Goal: Find specific page/section: Locate a particular part of the current website

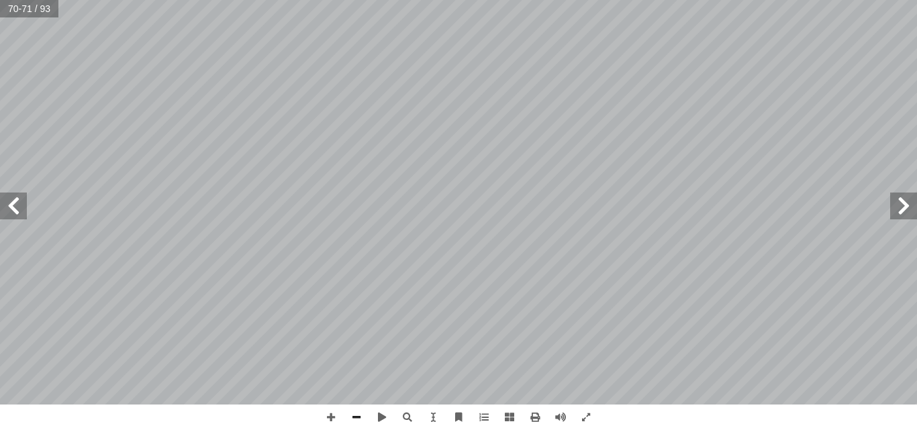
click at [13, 206] on span at bounding box center [13, 206] width 27 height 27
click at [11, 207] on span at bounding box center [13, 206] width 27 height 27
click at [901, 203] on span at bounding box center [903, 206] width 27 height 27
click at [903, 201] on span at bounding box center [903, 206] width 27 height 27
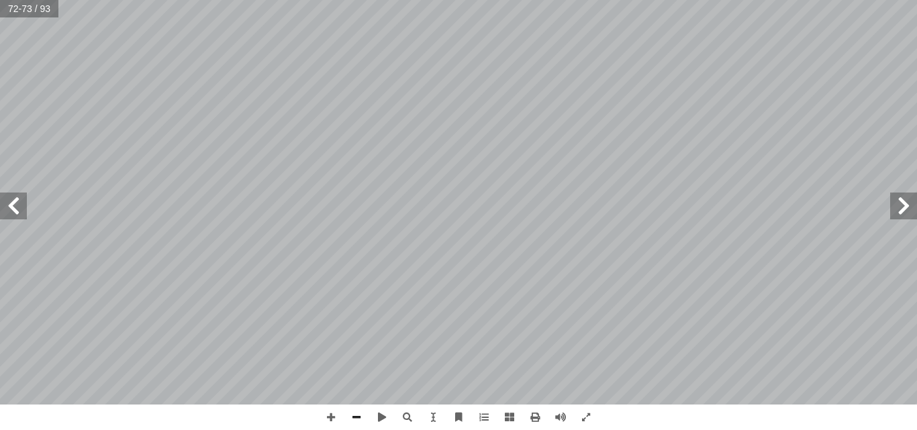
click at [903, 201] on span at bounding box center [903, 206] width 27 height 27
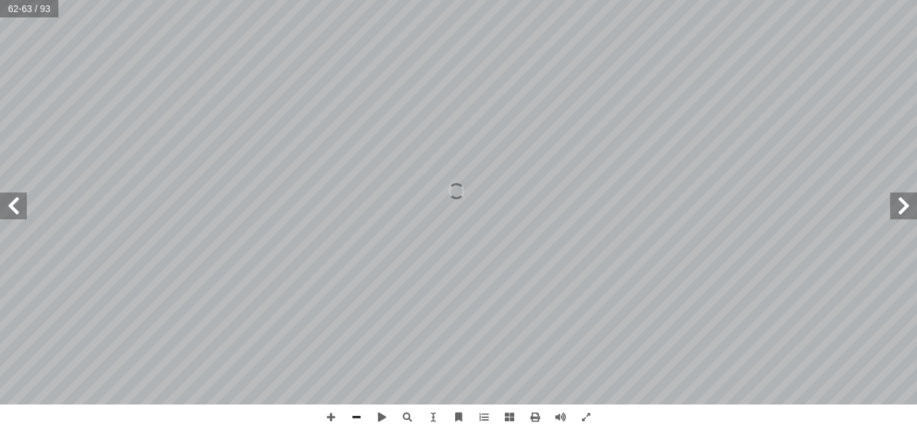
click at [903, 201] on span at bounding box center [903, 206] width 27 height 27
click at [17, 201] on span at bounding box center [13, 206] width 27 height 27
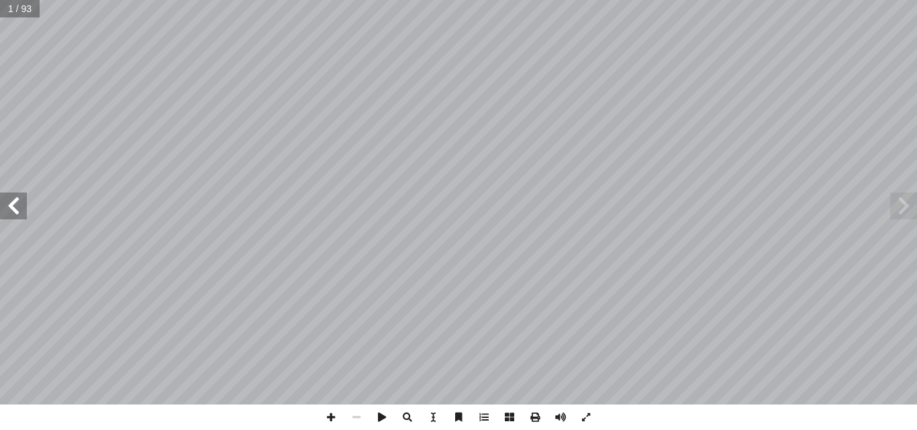
click at [17, 201] on span at bounding box center [13, 206] width 27 height 27
click at [901, 204] on span at bounding box center [903, 206] width 27 height 27
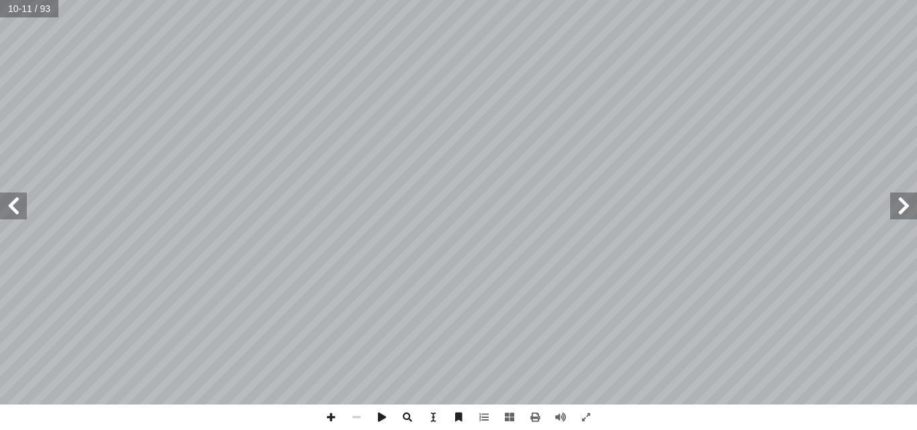
click at [901, 204] on span at bounding box center [903, 206] width 27 height 27
click at [7, 203] on span at bounding box center [13, 206] width 27 height 27
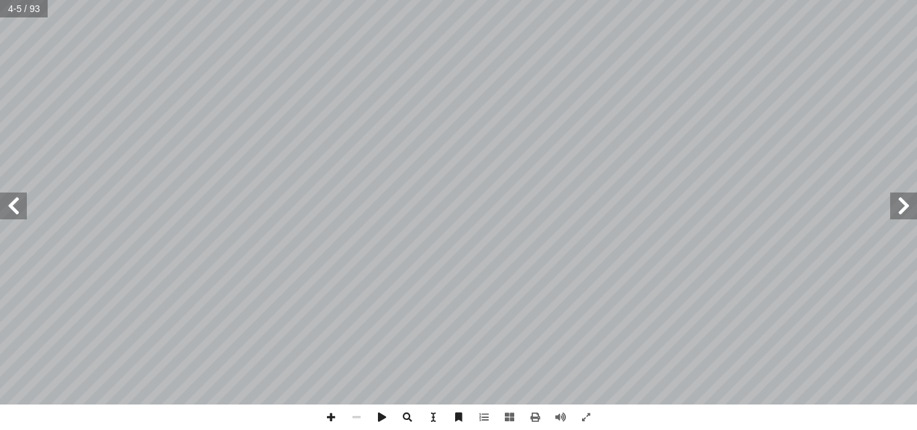
click at [7, 203] on span at bounding box center [13, 206] width 27 height 27
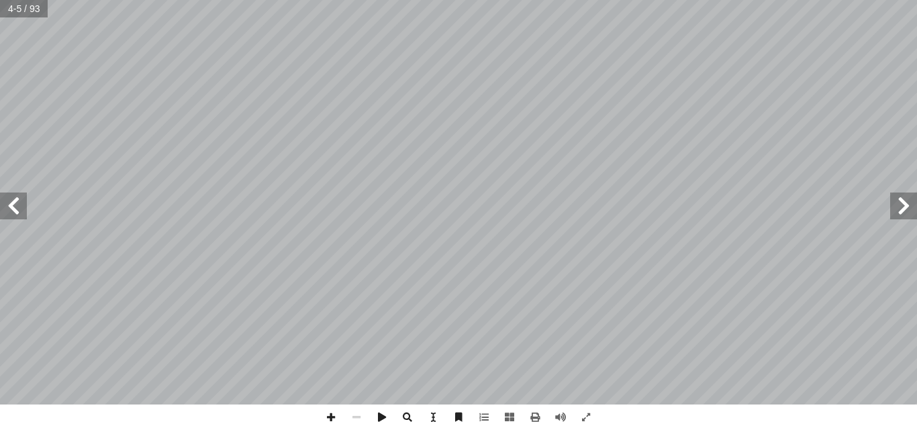
click at [7, 203] on span at bounding box center [13, 206] width 27 height 27
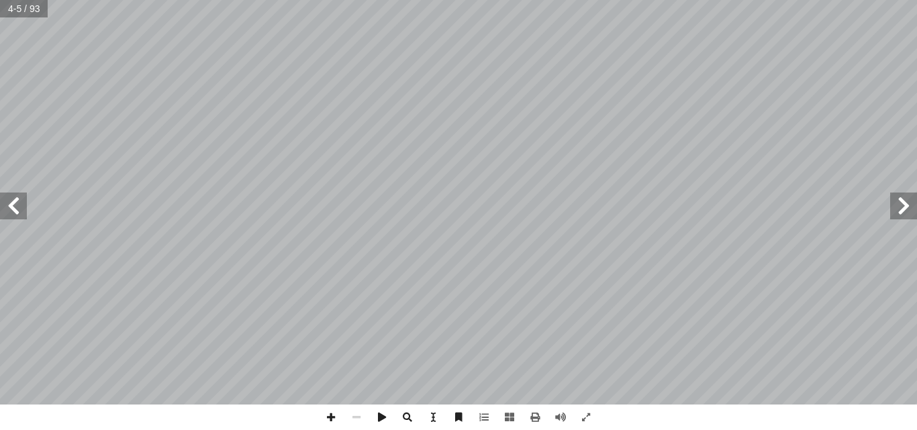
click at [7, 203] on span at bounding box center [13, 206] width 27 height 27
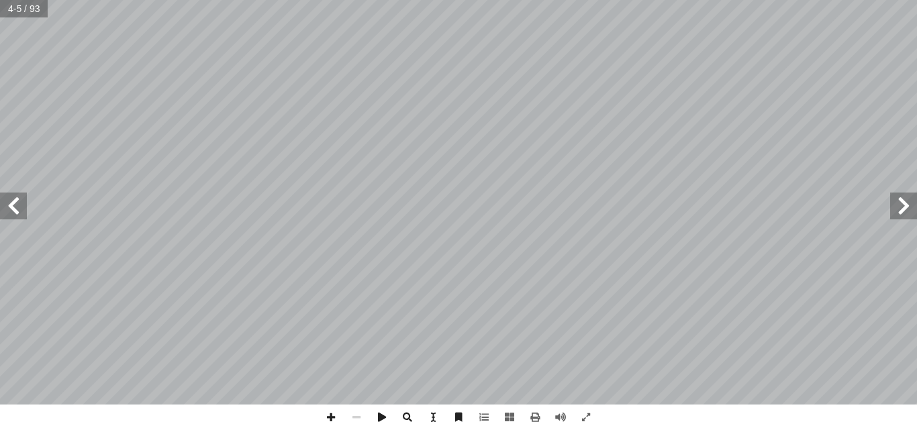
click at [7, 203] on span at bounding box center [13, 206] width 27 height 27
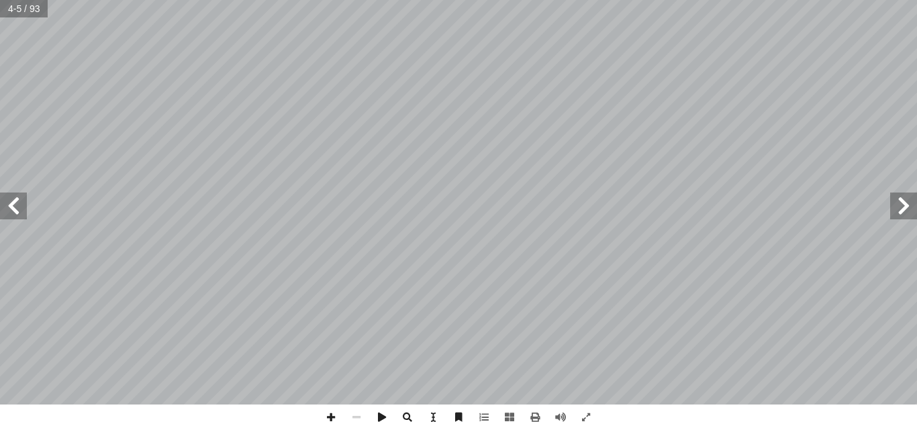
click at [7, 203] on span at bounding box center [13, 206] width 27 height 27
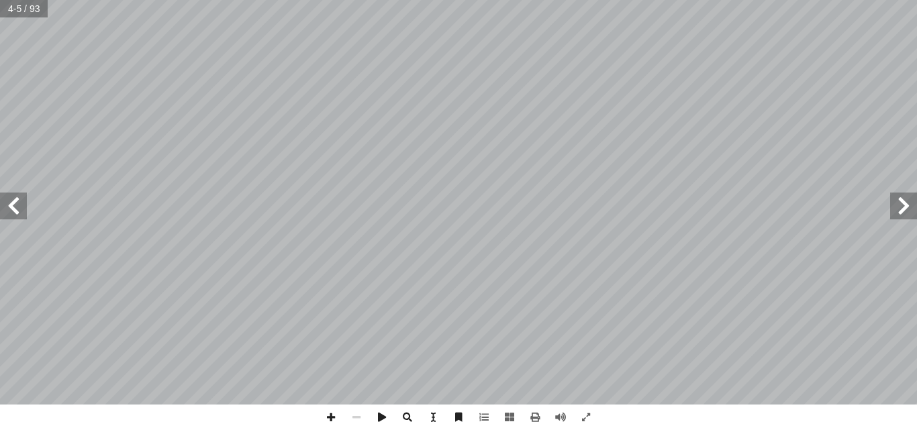
click at [7, 203] on span at bounding box center [13, 206] width 27 height 27
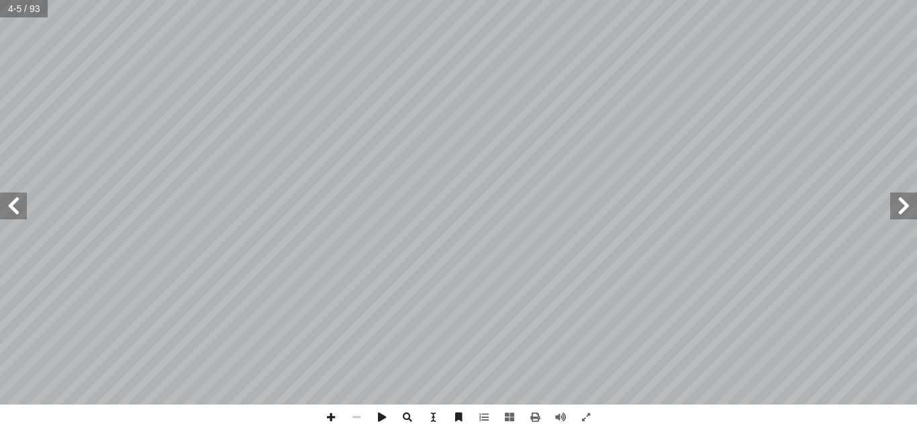
click at [7, 203] on span at bounding box center [13, 206] width 27 height 27
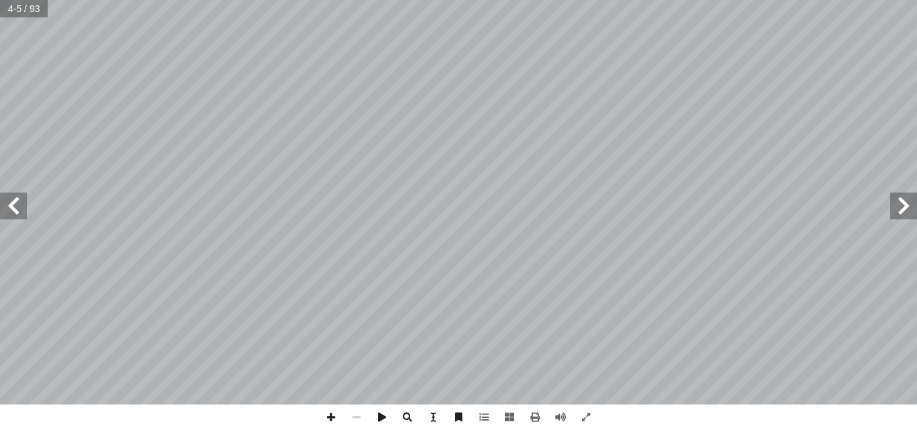
click at [7, 203] on span at bounding box center [13, 206] width 27 height 27
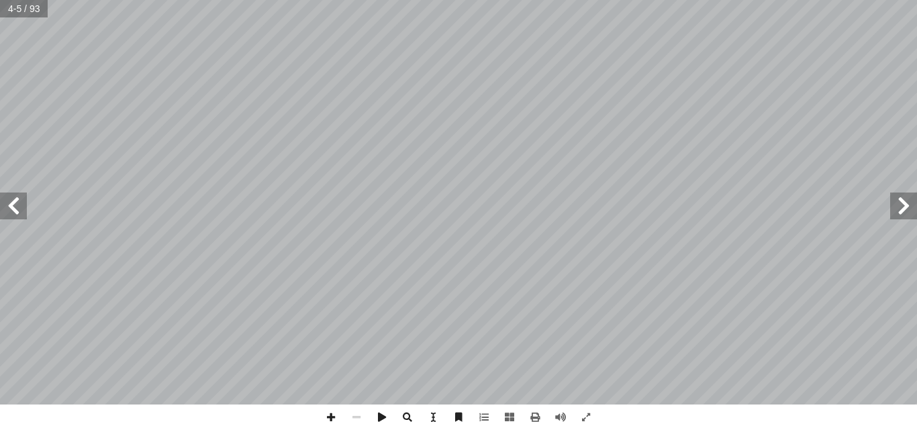
click at [7, 203] on span at bounding box center [13, 206] width 27 height 27
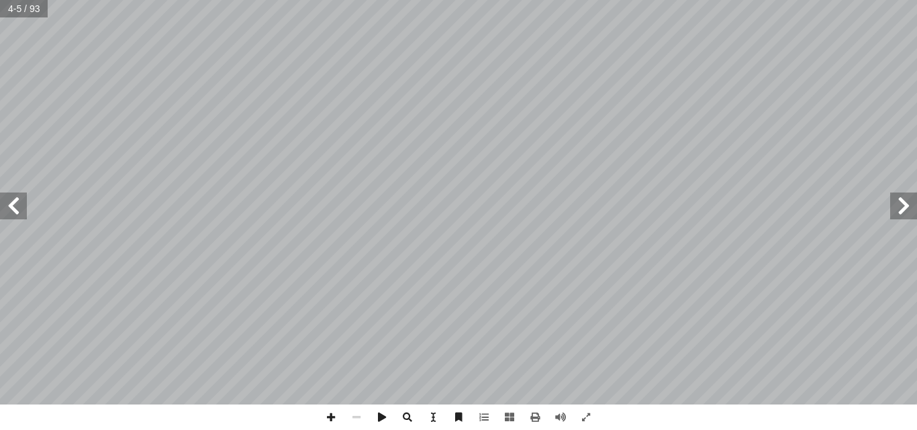
click at [7, 203] on span at bounding box center [13, 206] width 27 height 27
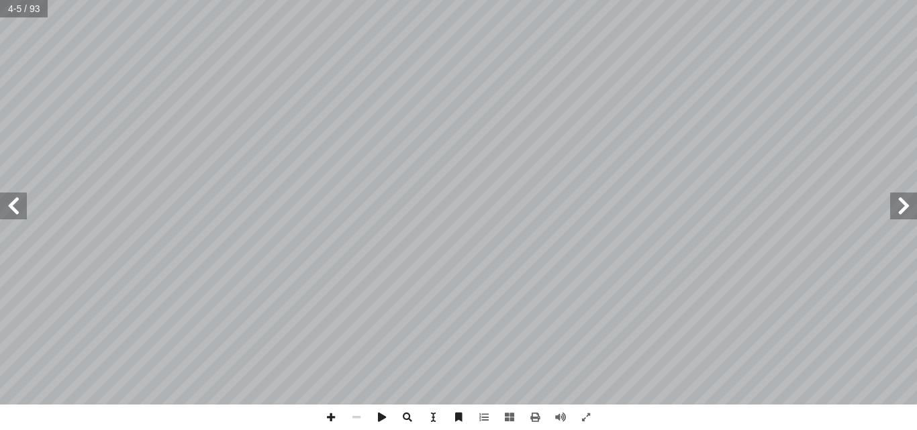
click at [7, 202] on span at bounding box center [13, 206] width 27 height 27
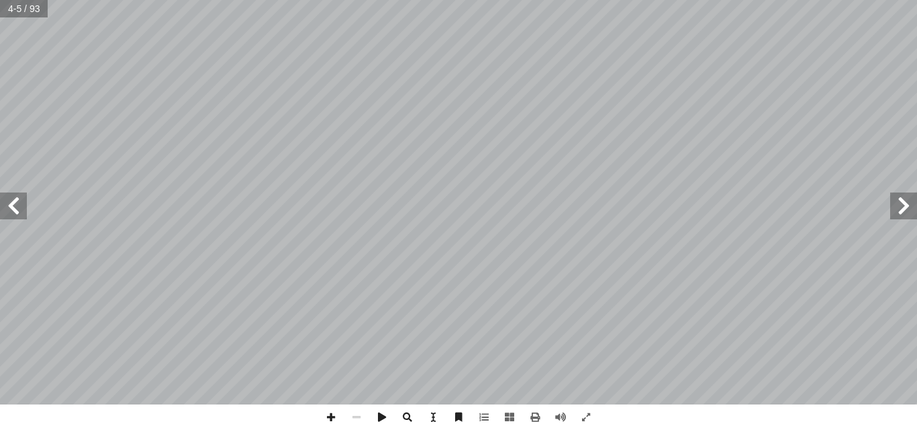
click at [7, 202] on span at bounding box center [13, 206] width 27 height 27
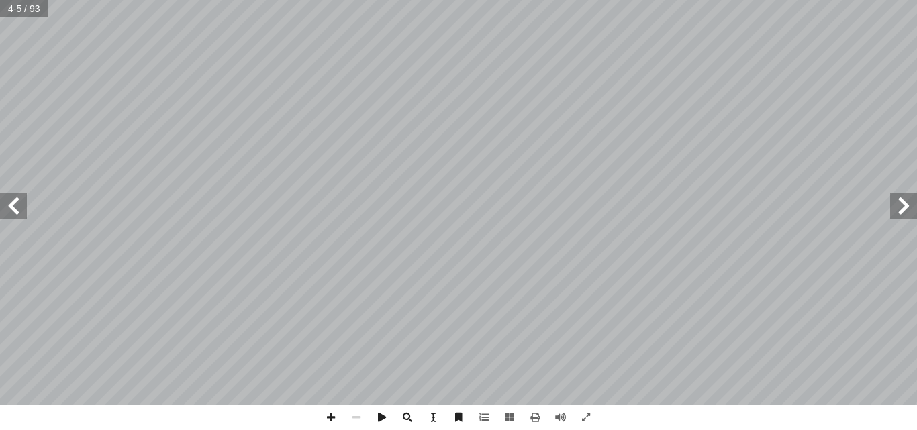
click at [7, 202] on span at bounding box center [13, 206] width 27 height 27
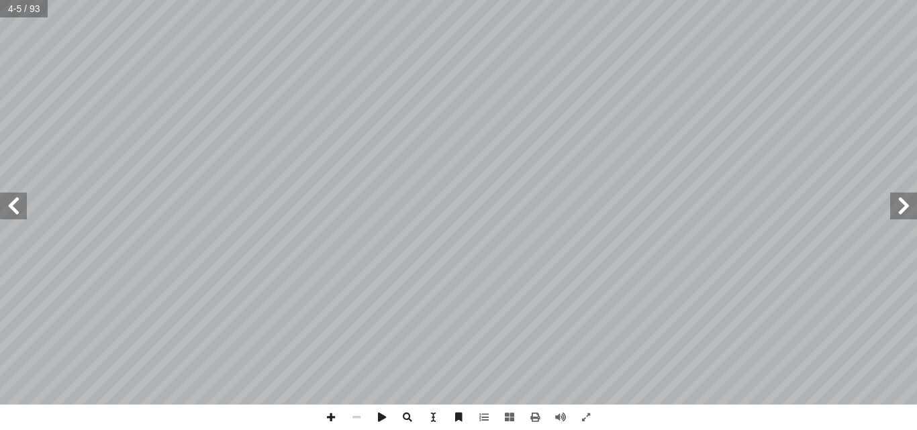
click at [7, 201] on span at bounding box center [13, 206] width 27 height 27
click at [7, 205] on span at bounding box center [13, 206] width 27 height 27
click at [7, 202] on span at bounding box center [13, 206] width 27 height 27
click at [7, 203] on span at bounding box center [13, 206] width 27 height 27
click at [907, 200] on span at bounding box center [903, 206] width 27 height 27
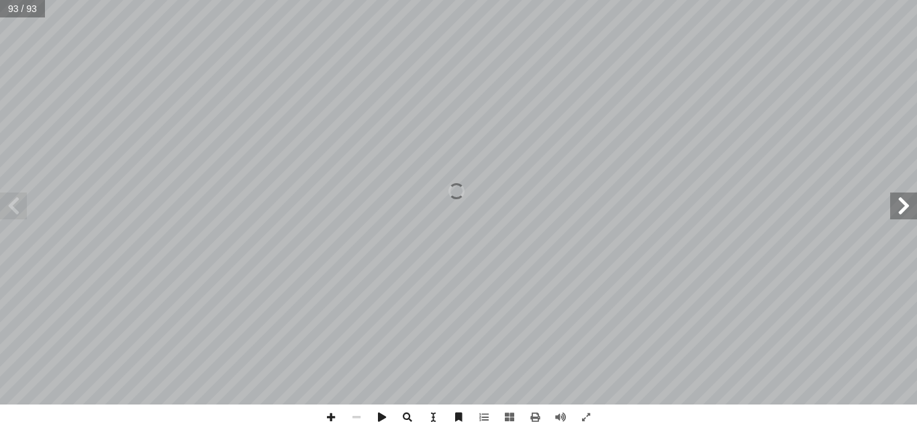
click at [907, 200] on span at bounding box center [903, 206] width 27 height 27
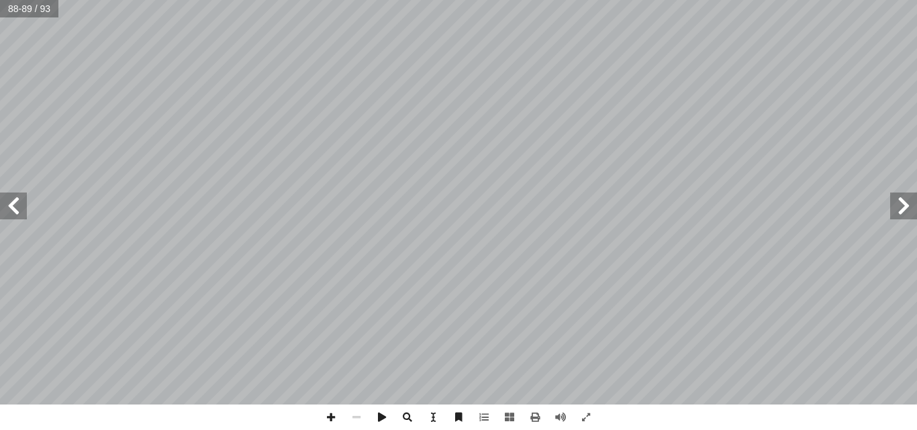
click at [907, 200] on span at bounding box center [903, 206] width 27 height 27
